Goal: Information Seeking & Learning: Check status

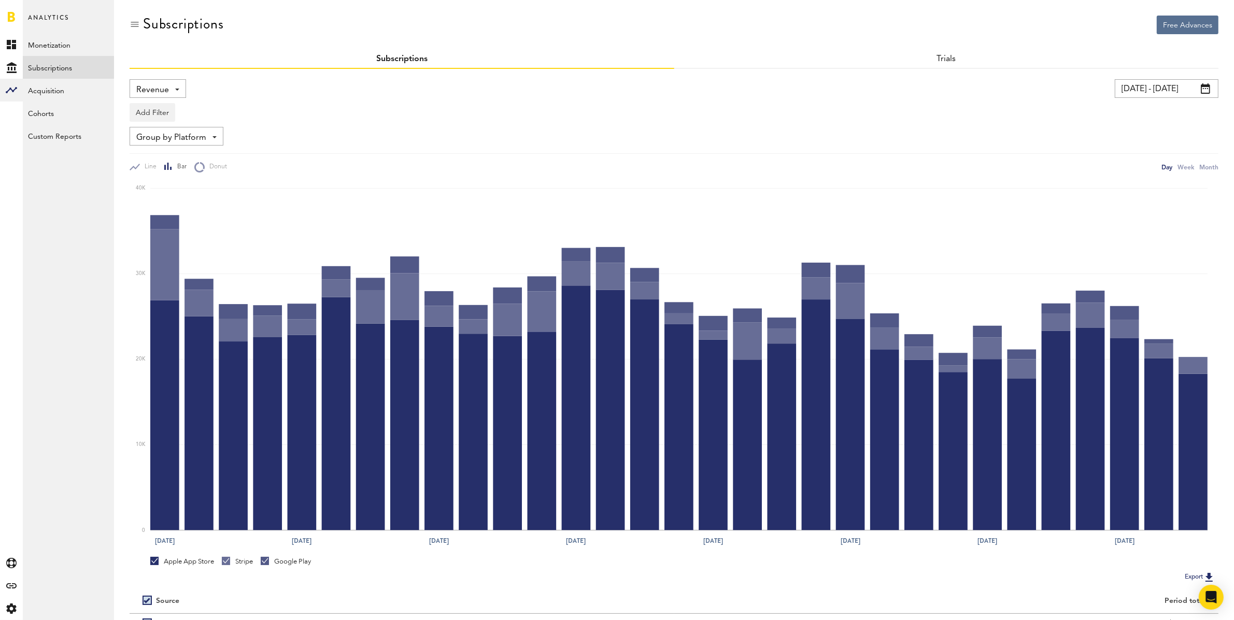
click at [1173, 84] on input "[DATE] - [DATE]" at bounding box center [1167, 88] width 104 height 19
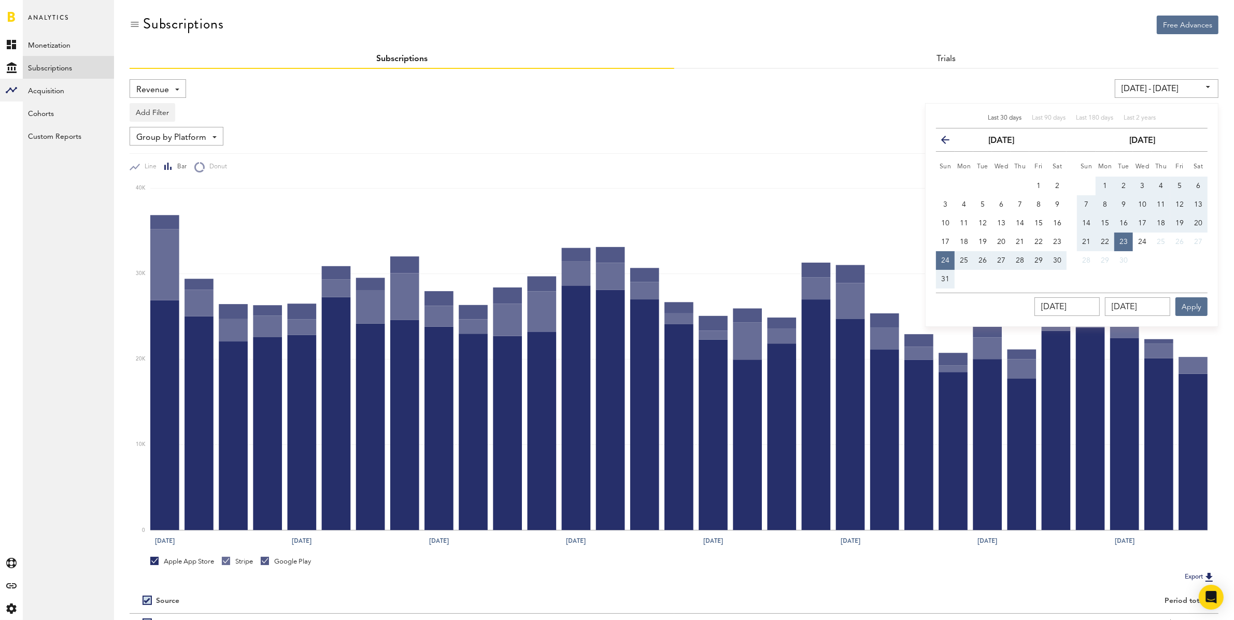
click at [1104, 180] on button "1" at bounding box center [1105, 186] width 19 height 19
type input "[DATE] - [DATE]"
type input "[DATE]"
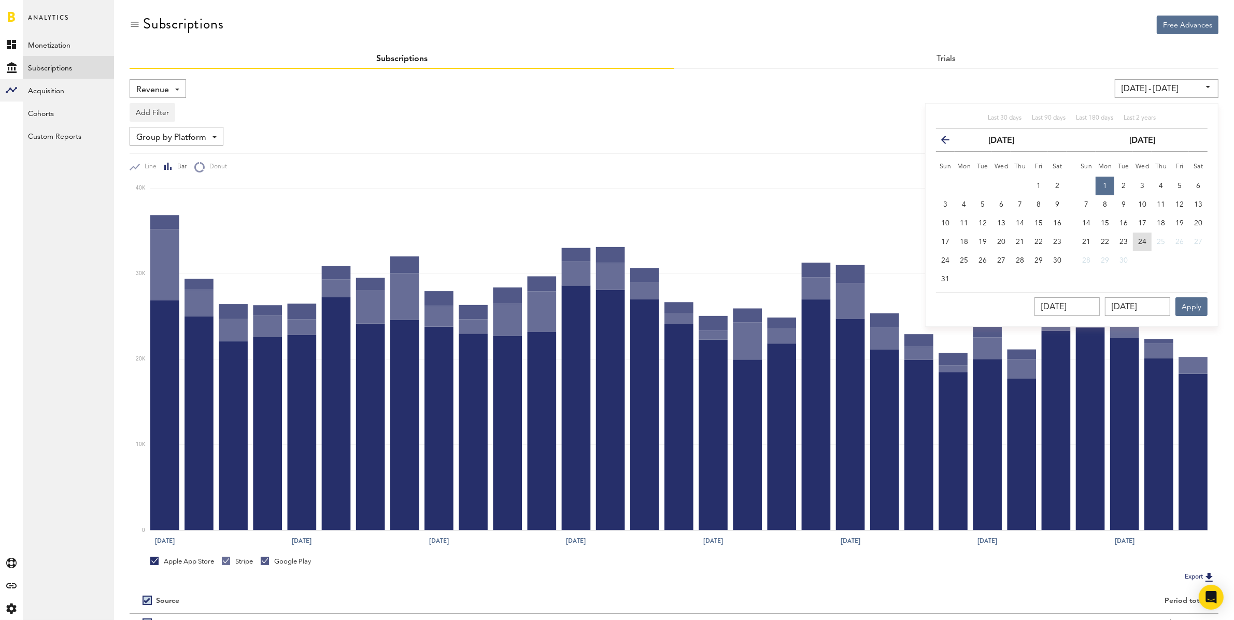
drag, startPoint x: 1145, startPoint y: 240, endPoint x: 1154, endPoint y: 270, distance: 30.8
click at [1145, 241] on span "24" at bounding box center [1142, 241] width 8 height 7
type input "[DATE] - [DATE]"
type input "[DATE]"
click at [1188, 300] on button "Apply" at bounding box center [1191, 306] width 32 height 19
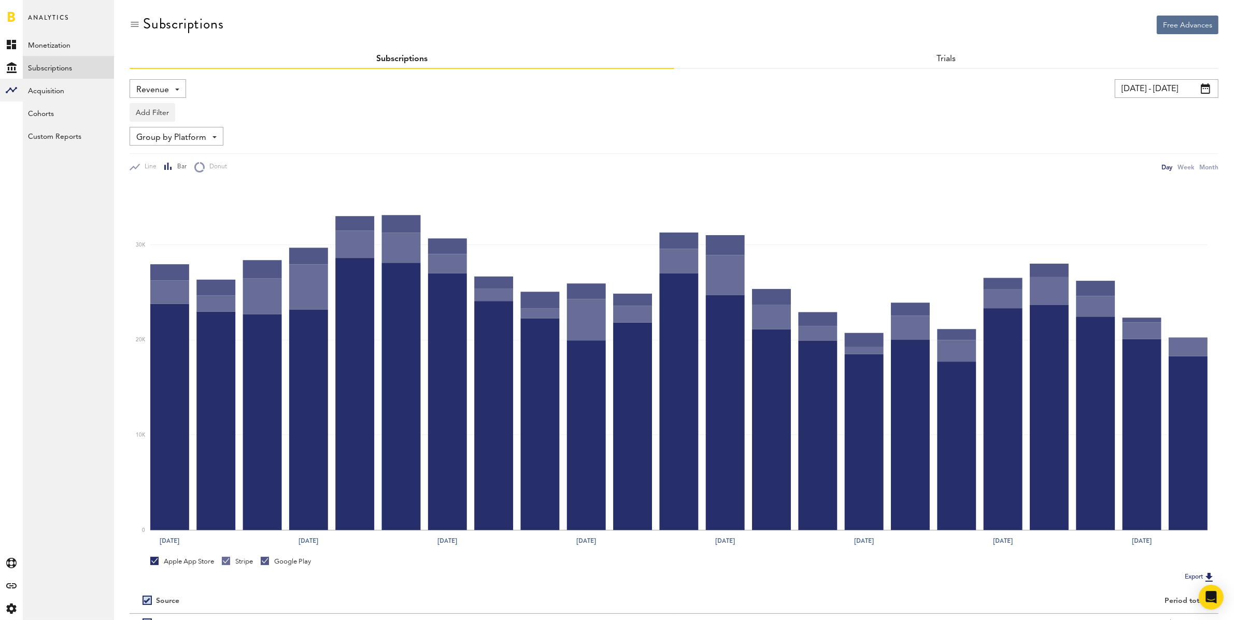
click at [156, 92] on span "Revenue" at bounding box center [152, 90] width 33 height 18
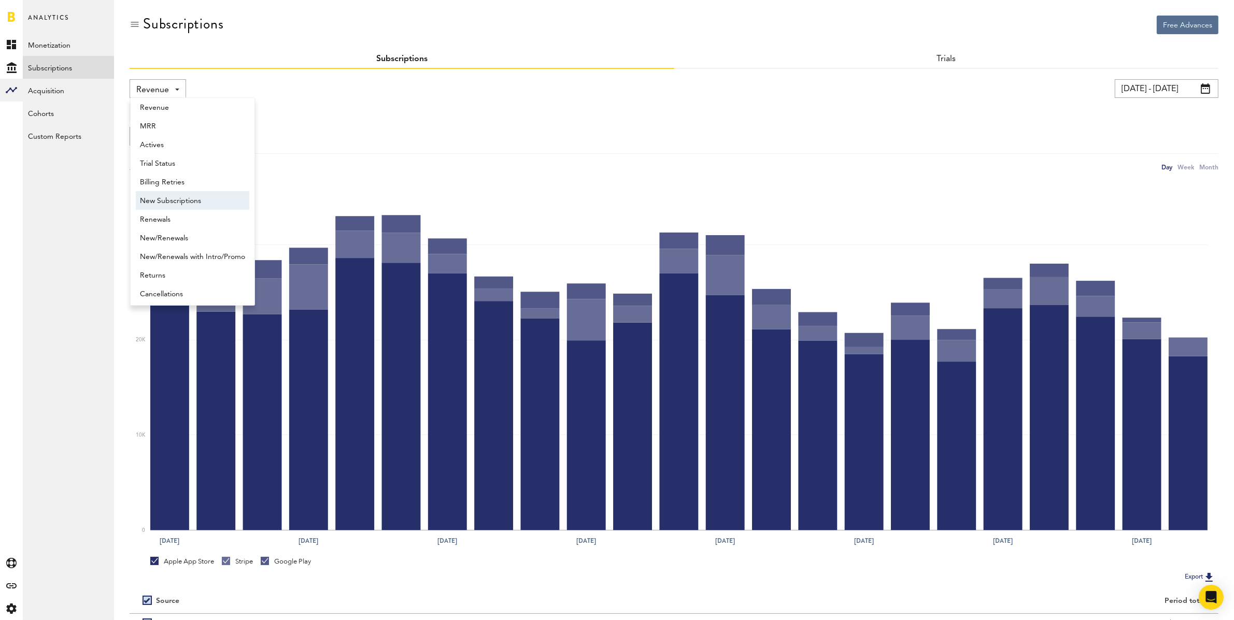
click at [180, 197] on span "New Subscriptions" at bounding box center [192, 201] width 105 height 18
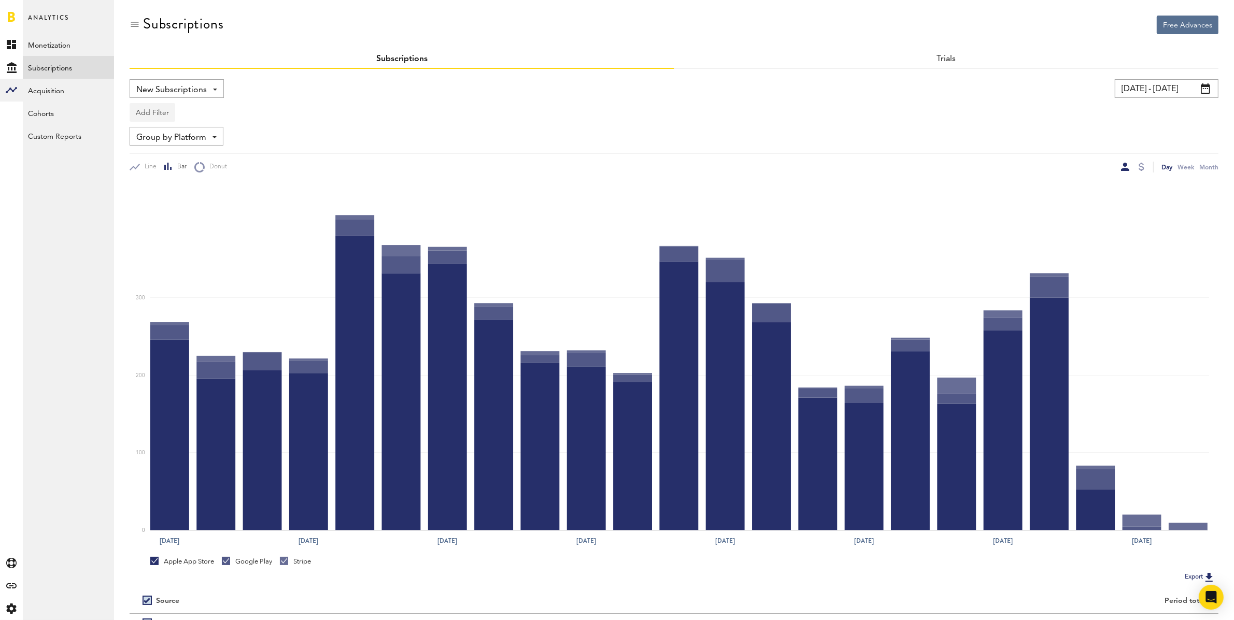
click at [161, 113] on button "Add Filter" at bounding box center [153, 112] width 46 height 19
click at [343, 119] on div "Add Filter Platforms Apps Subscriptions Subscription durations Countries" at bounding box center [674, 110] width 1089 height 24
click at [162, 113] on button "Add Filter" at bounding box center [153, 112] width 46 height 19
click at [162, 163] on li "Apps" at bounding box center [177, 158] width 84 height 19
click at [162, 113] on div "Apps" at bounding box center [167, 114] width 45 height 18
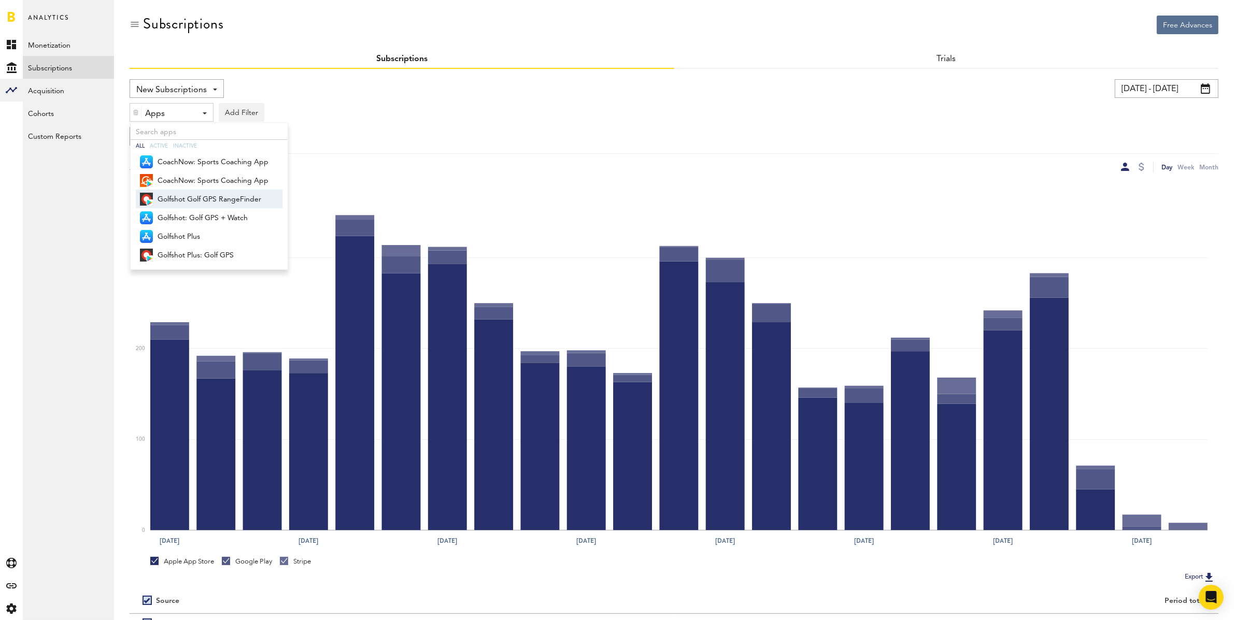
click at [190, 195] on span "Golfshot Golf GPS RangeFinder" at bounding box center [213, 200] width 111 height 18
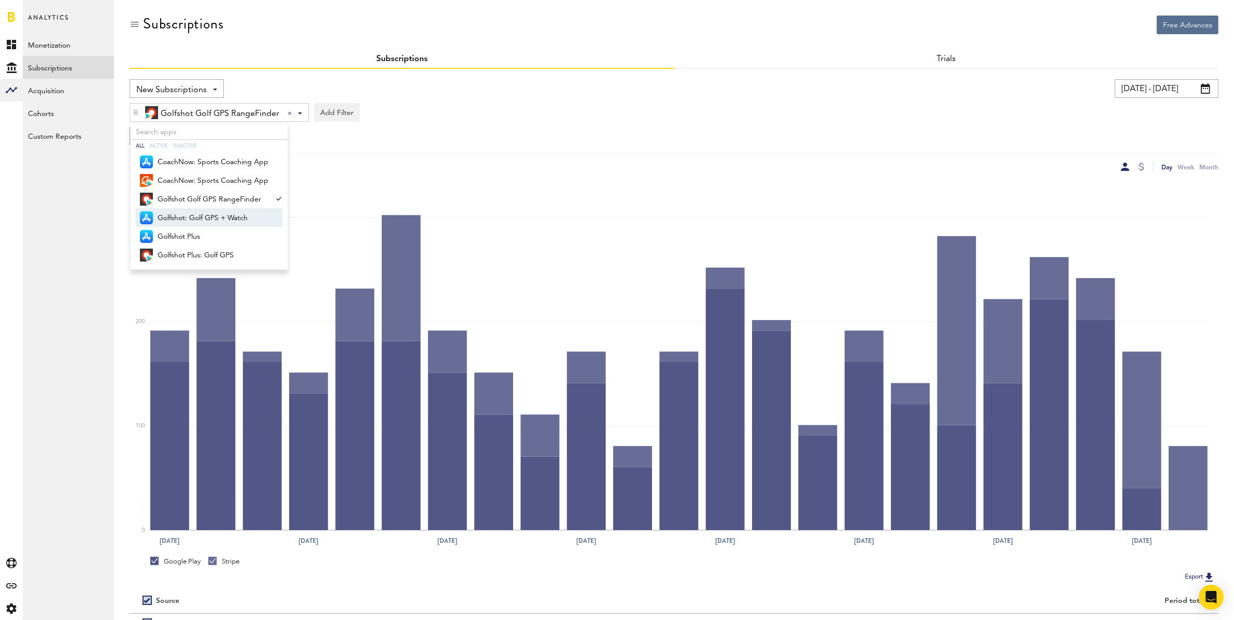
click at [194, 215] on span "Golfshot: Golf GPS + Watch" at bounding box center [213, 218] width 111 height 18
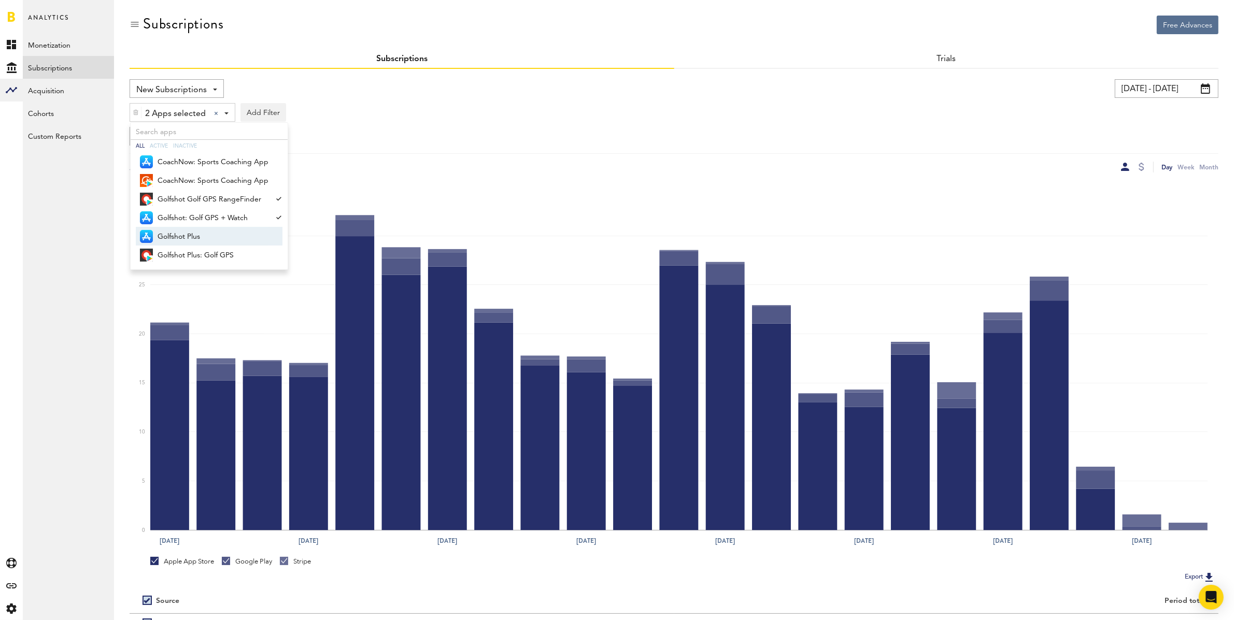
click at [193, 229] on span "Golfshot Plus" at bounding box center [213, 237] width 111 height 18
click at [212, 250] on span "Golfshot Plus: Golf GPS" at bounding box center [213, 256] width 111 height 18
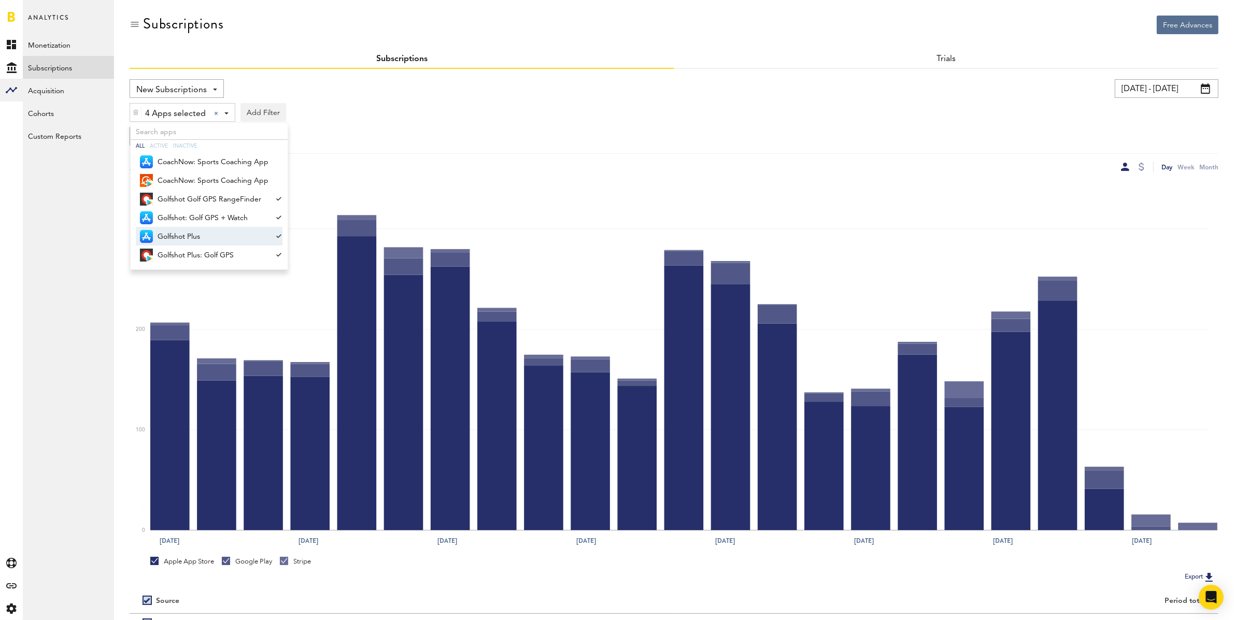
click at [491, 96] on div "New Subscriptions Revenue MRR Actives Trial Status Billing Retries New Subscrip…" at bounding box center [400, 88] width 540 height 19
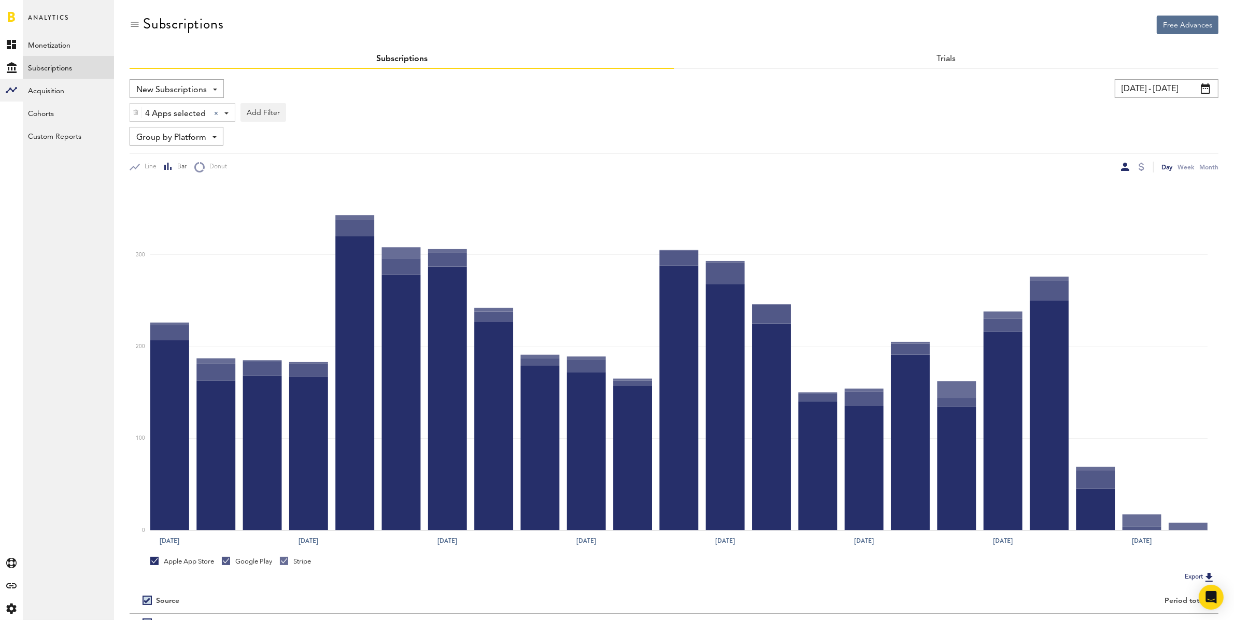
click at [181, 137] on span "Group by Platform" at bounding box center [171, 138] width 70 height 18
drag, startPoint x: 199, startPoint y: 161, endPoint x: 226, endPoint y: 161, distance: 27.5
click at [199, 161] on span "Group by Platform" at bounding box center [192, 161] width 105 height 18
click at [1154, 90] on input "[DATE] - [DATE]" at bounding box center [1167, 88] width 104 height 19
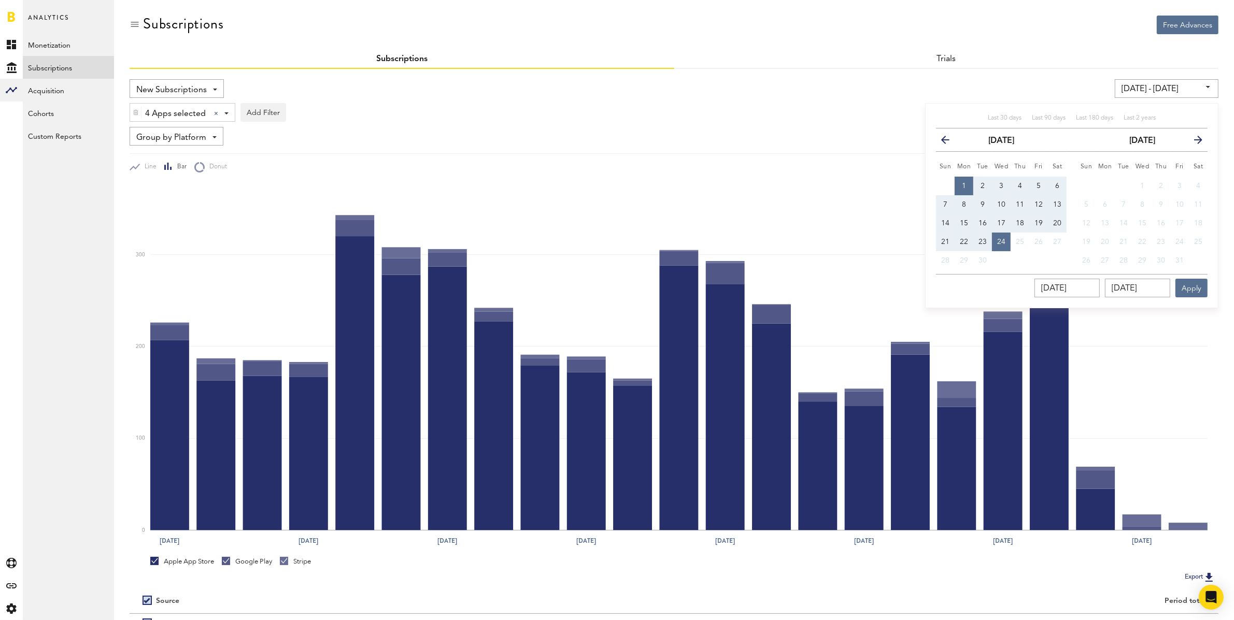
click at [968, 186] on button "1" at bounding box center [964, 186] width 19 height 19
click at [1056, 222] on span "20" at bounding box center [1057, 223] width 8 height 7
type input "[DATE] - [DATE]"
type input "[DATE]"
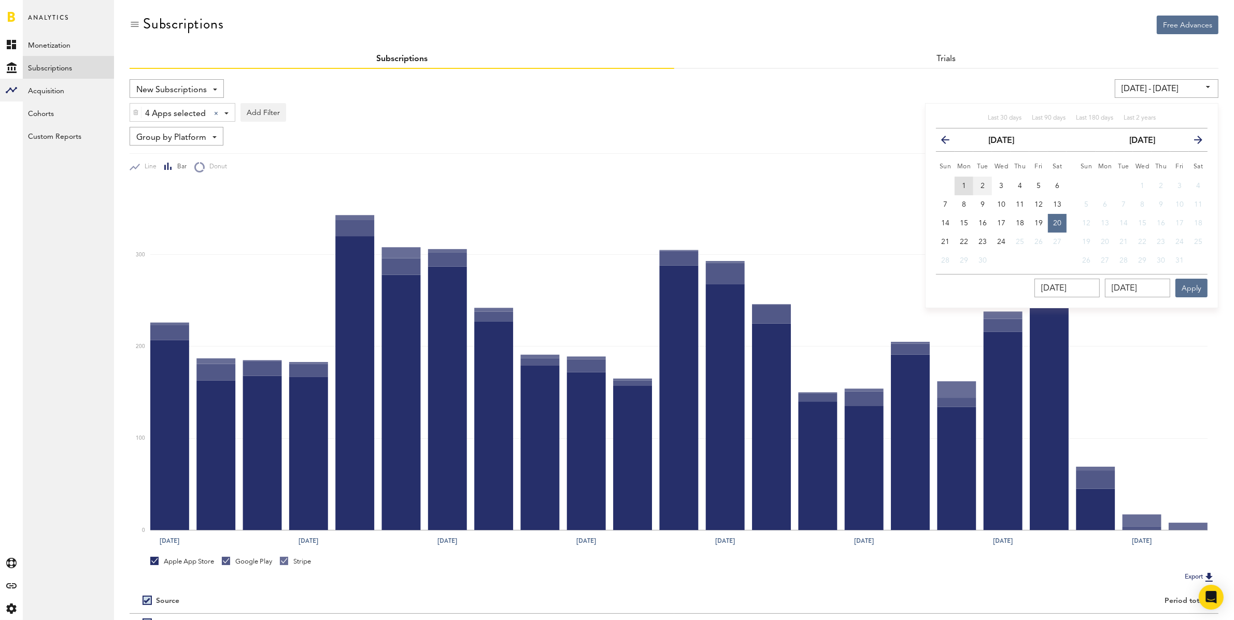
click at [965, 184] on span "1" at bounding box center [964, 185] width 4 height 7
type input "[DATE] - [DATE]"
type input "[DATE]"
click at [1058, 224] on span "20" at bounding box center [1057, 223] width 8 height 7
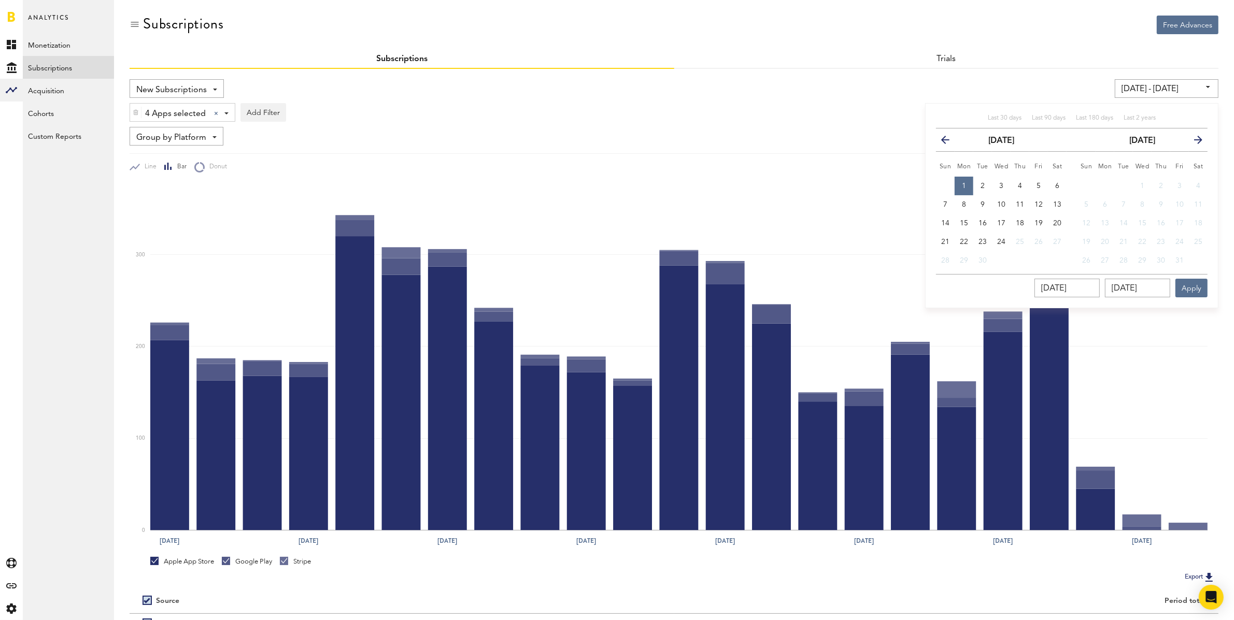
type input "[DATE] - [DATE]"
type input "[DATE]"
click at [1194, 287] on button "Apply" at bounding box center [1191, 288] width 32 height 19
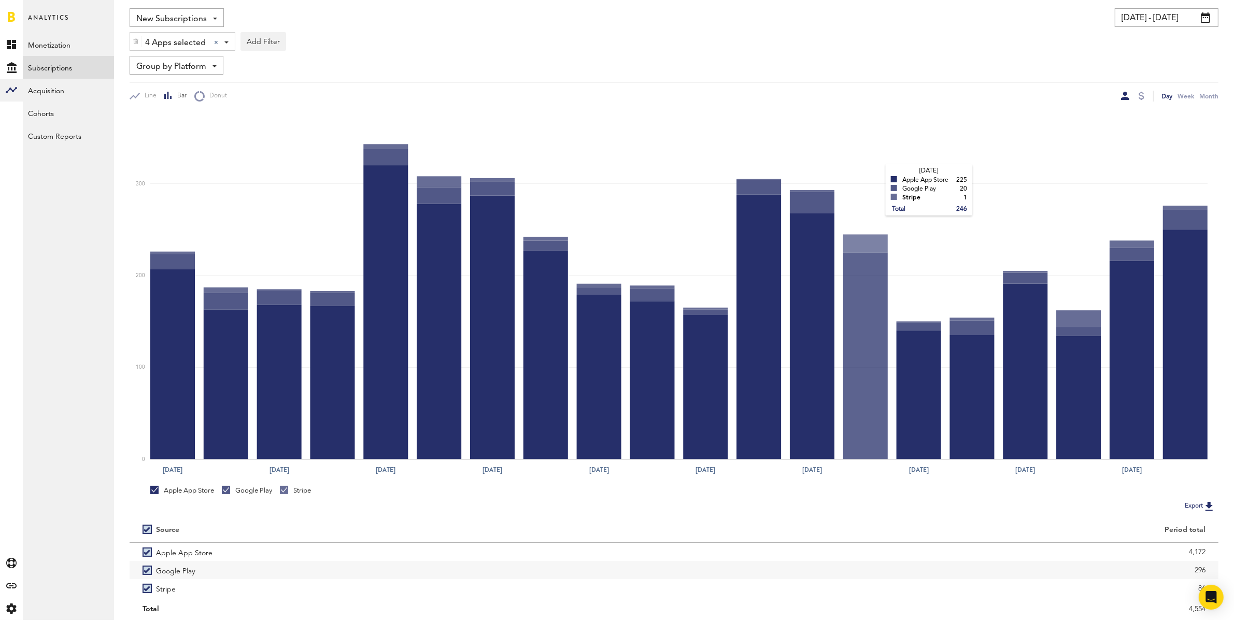
scroll to position [105, 0]
